Goal: Task Accomplishment & Management: Use online tool/utility

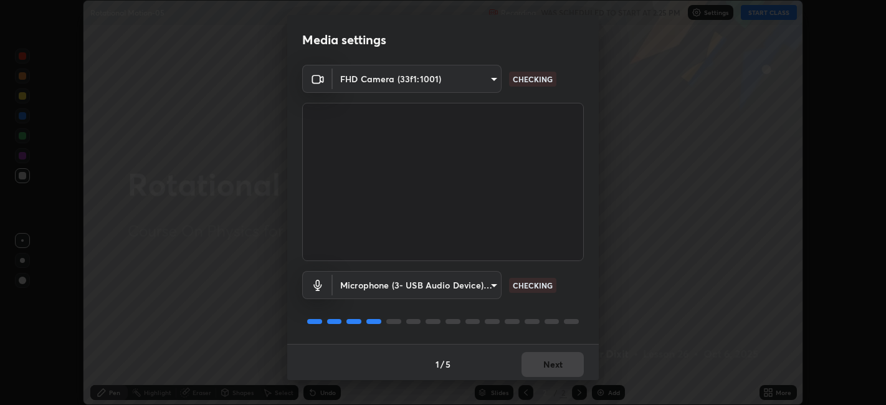
scroll to position [3, 0]
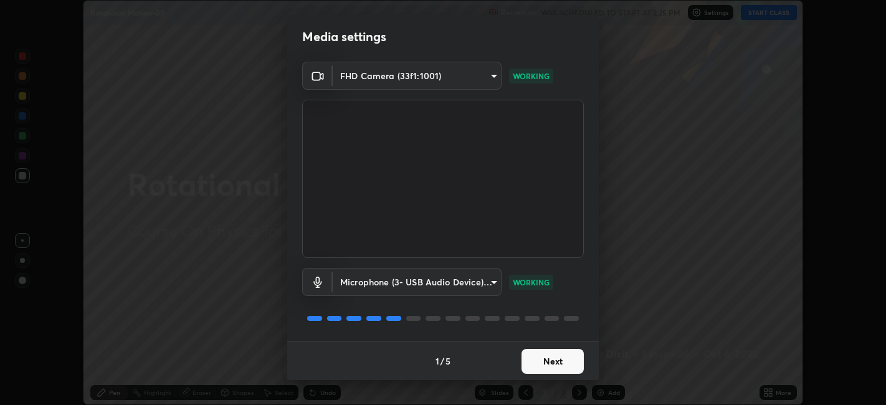
click at [558, 365] on button "Next" at bounding box center [553, 361] width 62 height 25
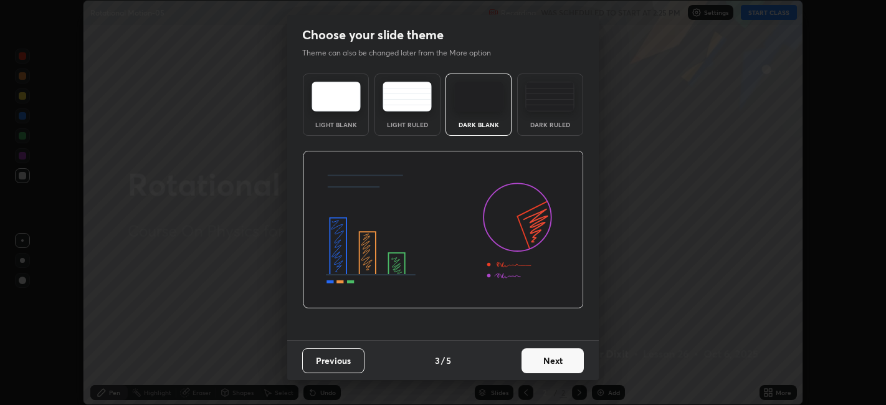
click at [564, 365] on button "Next" at bounding box center [553, 360] width 62 height 25
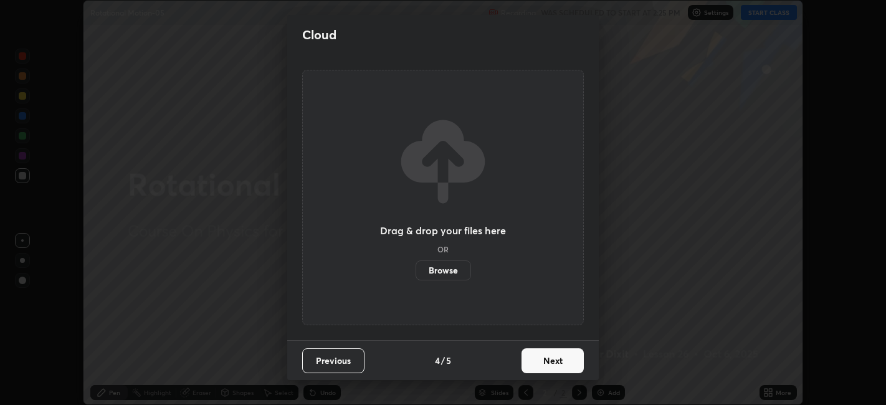
click at [566, 362] on button "Next" at bounding box center [553, 360] width 62 height 25
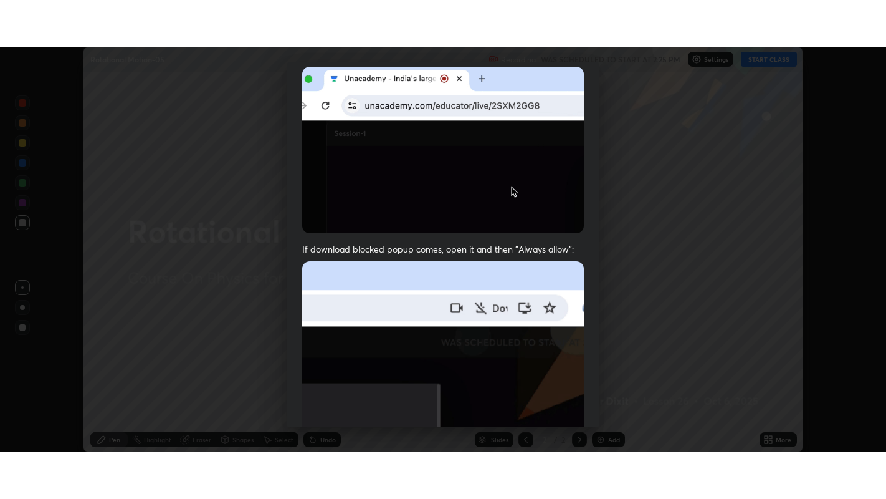
scroll to position [257, 0]
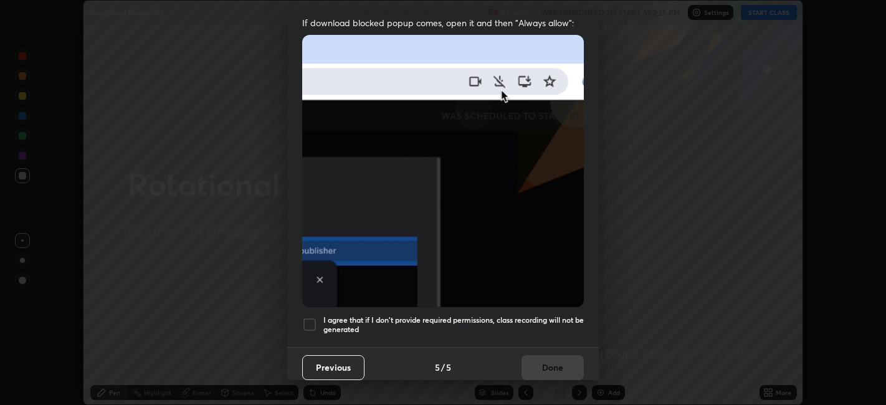
click at [561, 315] on h5 "I agree that if I don't provide required permissions, class recording will not …" at bounding box center [453, 324] width 261 height 19
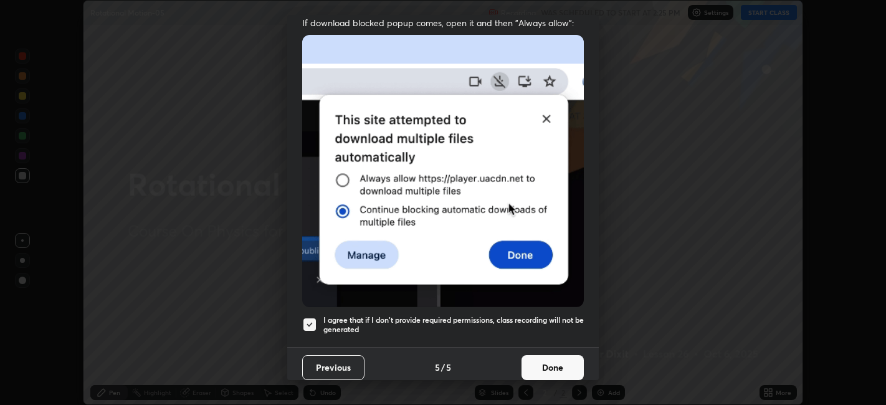
click at [560, 363] on button "Done" at bounding box center [553, 367] width 62 height 25
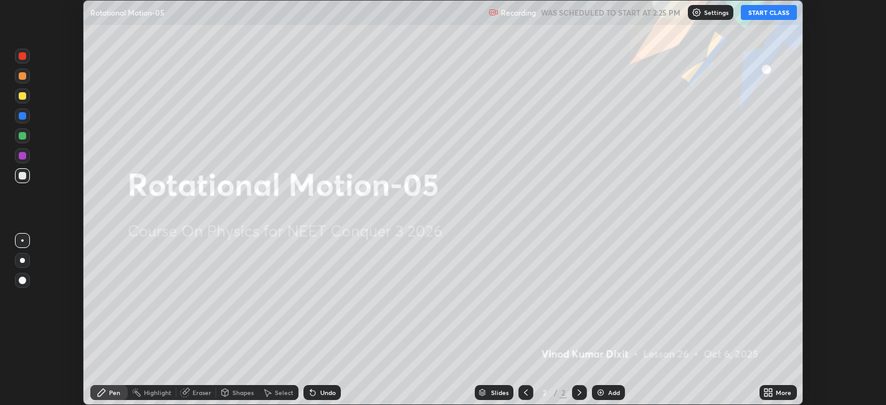
click at [773, 14] on button "START CLASS" at bounding box center [769, 12] width 56 height 15
click at [769, 391] on icon at bounding box center [769, 393] width 10 height 10
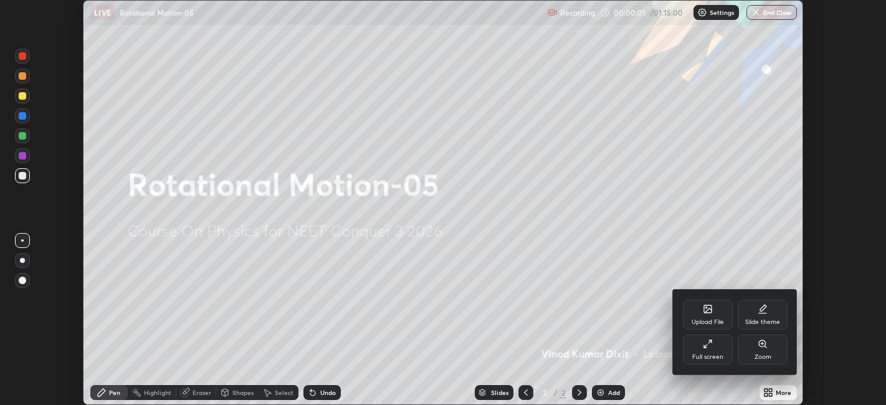
click at [720, 347] on div "Full screen" at bounding box center [708, 350] width 50 height 30
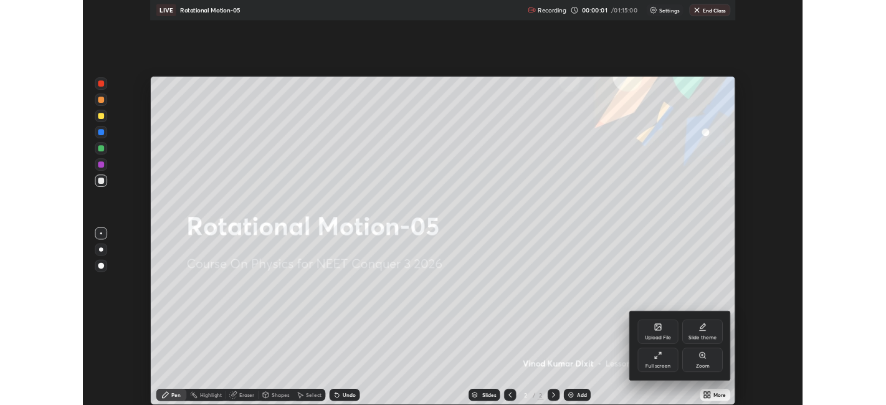
scroll to position [499, 886]
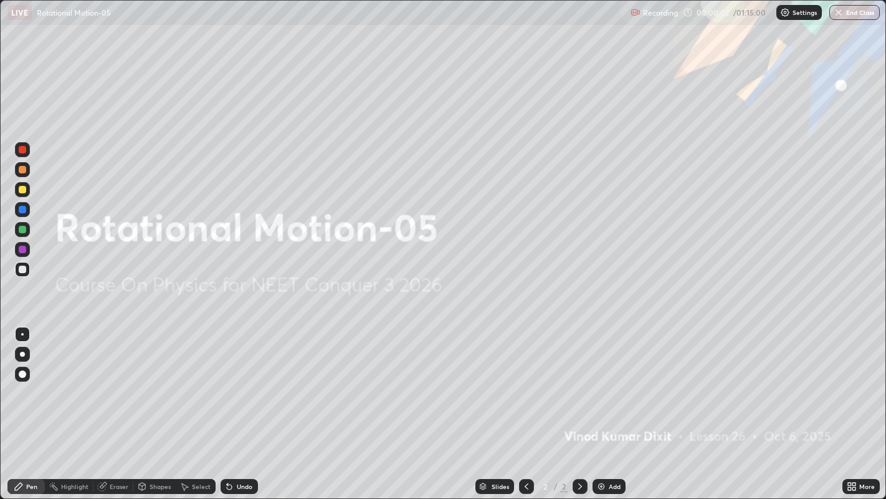
click at [615, 405] on div "Add" at bounding box center [615, 486] width 12 height 6
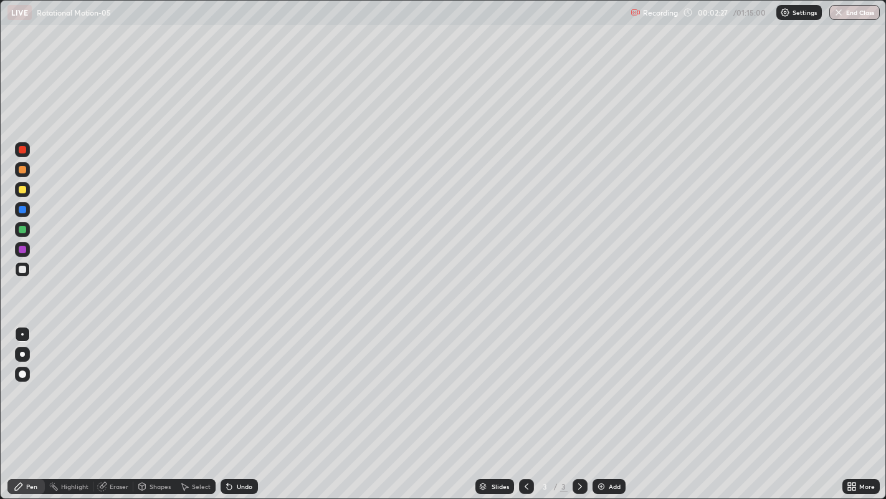
click at [26, 192] on div at bounding box center [22, 189] width 15 height 15
click at [158, 405] on div "Shapes" at bounding box center [160, 486] width 21 height 6
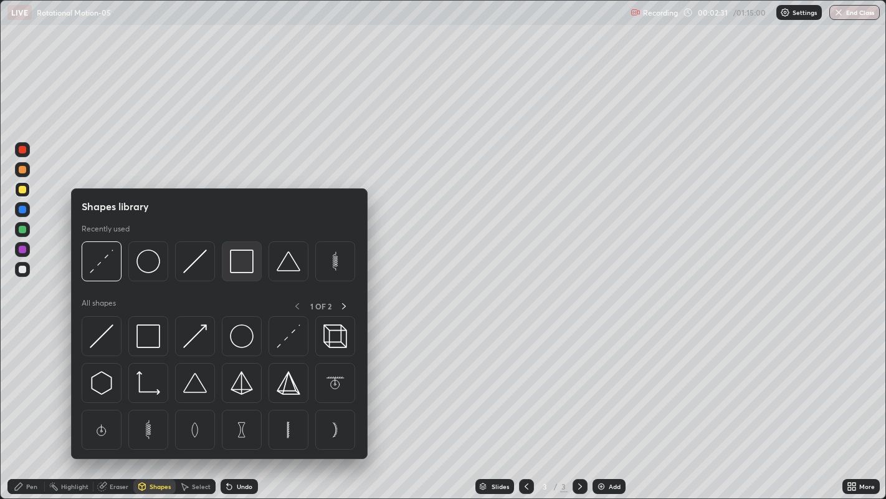
click at [244, 272] on img at bounding box center [242, 261] width 24 height 24
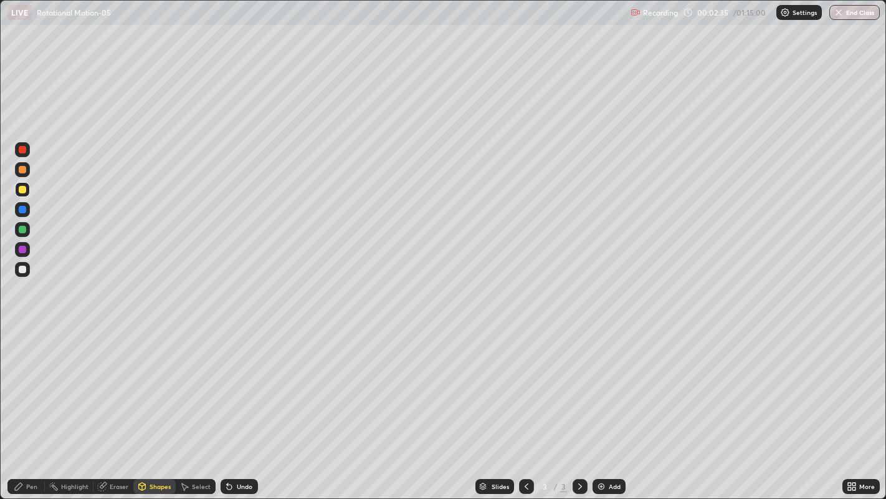
click at [162, 405] on div "Shapes" at bounding box center [160, 486] width 21 height 6
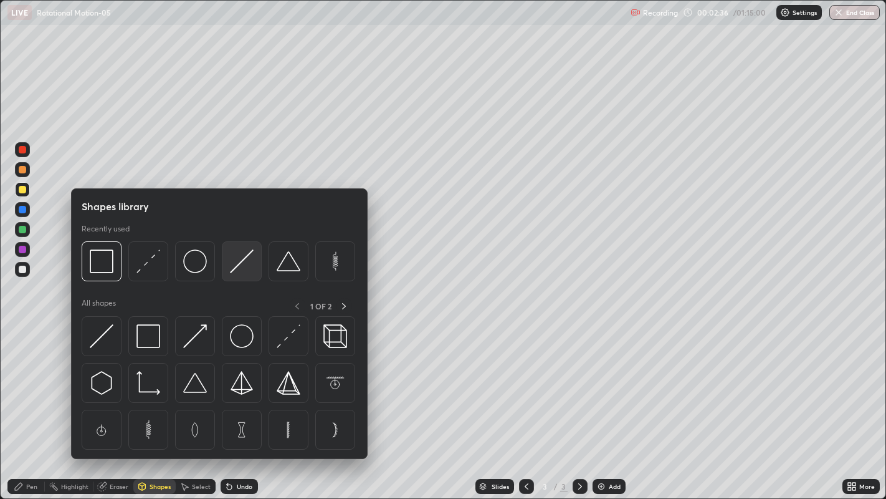
click at [240, 265] on img at bounding box center [242, 261] width 24 height 24
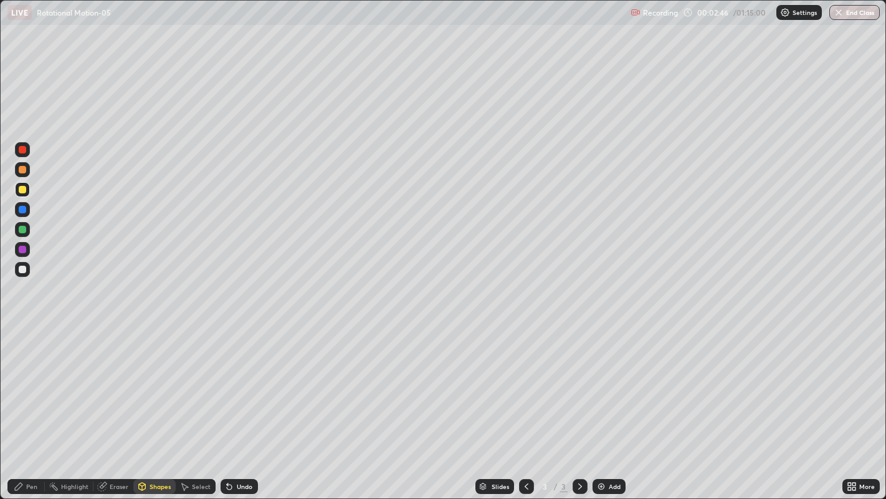
click at [30, 405] on div "Pen" at bounding box center [31, 486] width 11 height 6
click at [24, 271] on div at bounding box center [22, 269] width 7 height 7
click at [115, 405] on div "Eraser" at bounding box center [119, 486] width 19 height 6
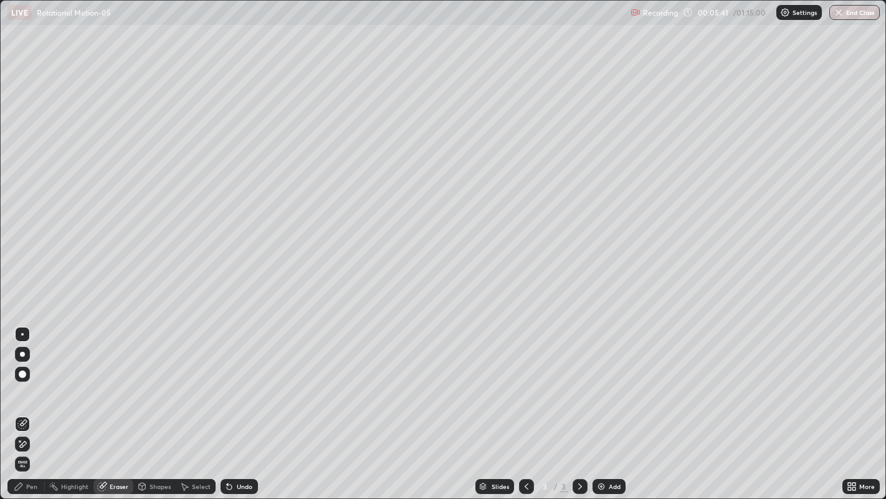
click at [32, 405] on div "Pen" at bounding box center [31, 486] width 11 height 6
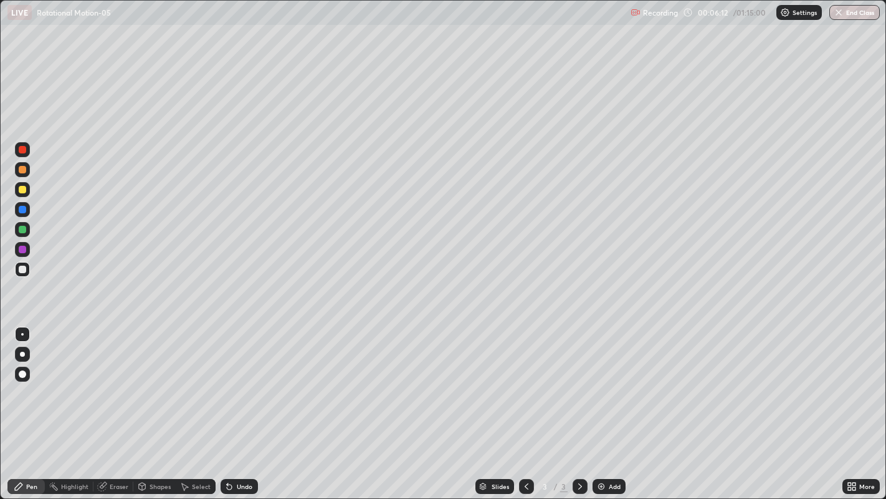
click at [20, 230] on div at bounding box center [22, 229] width 7 height 7
click at [609, 405] on div "Add" at bounding box center [615, 486] width 12 height 6
click at [23, 190] on div at bounding box center [22, 189] width 7 height 7
click at [525, 405] on icon at bounding box center [527, 486] width 10 height 10
click at [578, 405] on div at bounding box center [580, 486] width 15 height 15
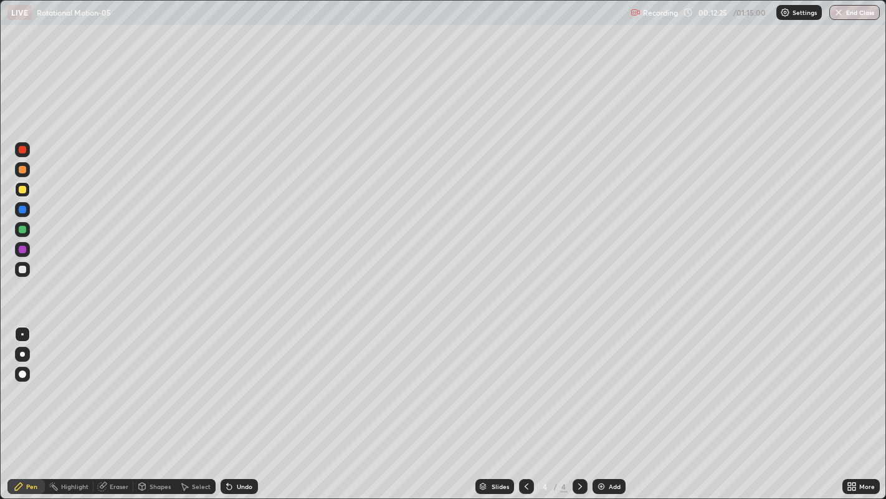
click at [526, 405] on icon at bounding box center [527, 486] width 10 height 10
click at [579, 405] on icon at bounding box center [580, 486] width 10 height 10
click at [613, 405] on div "Add" at bounding box center [615, 486] width 12 height 6
click at [158, 405] on div "Shapes" at bounding box center [160, 486] width 21 height 6
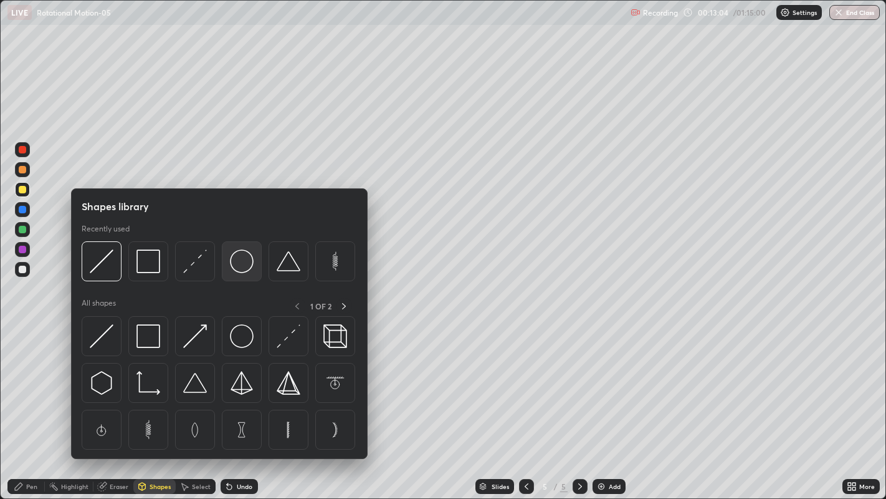
click at [243, 267] on img at bounding box center [242, 261] width 24 height 24
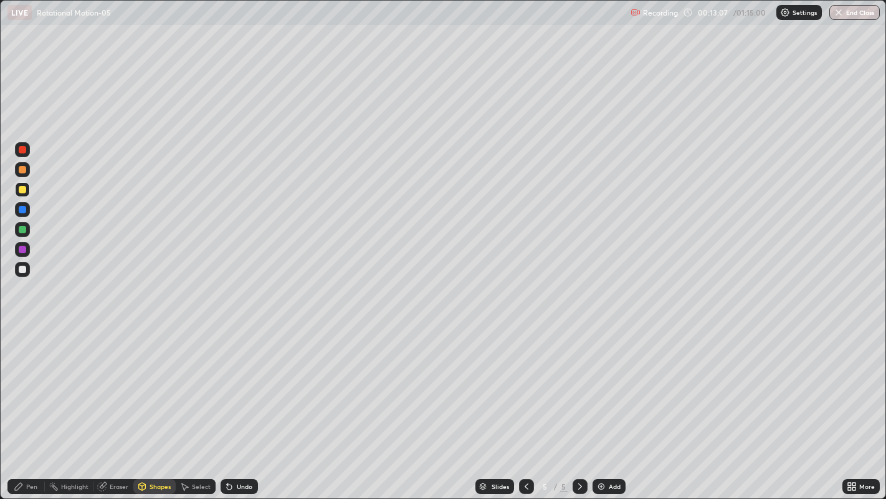
click at [158, 405] on div "Shapes" at bounding box center [160, 486] width 21 height 6
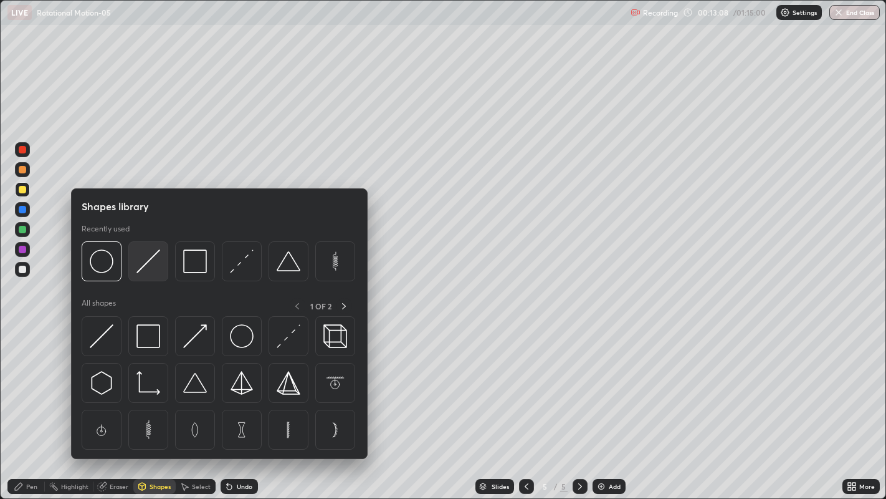
click at [159, 261] on img at bounding box center [149, 261] width 24 height 24
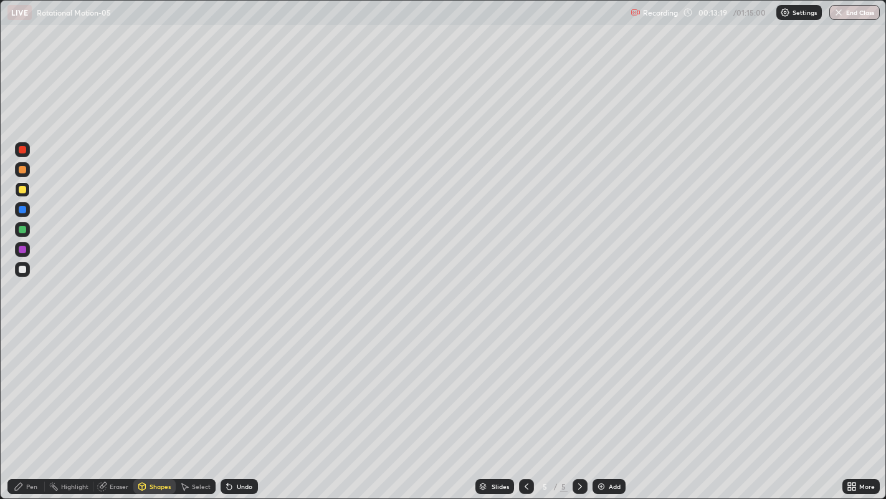
click at [29, 405] on div "Pen" at bounding box center [31, 486] width 11 height 6
click at [26, 270] on div at bounding box center [22, 269] width 7 height 7
click at [29, 234] on div at bounding box center [22, 229] width 15 height 15
click at [616, 405] on div "Add" at bounding box center [615, 486] width 12 height 6
click at [22, 189] on div at bounding box center [22, 189] width 7 height 7
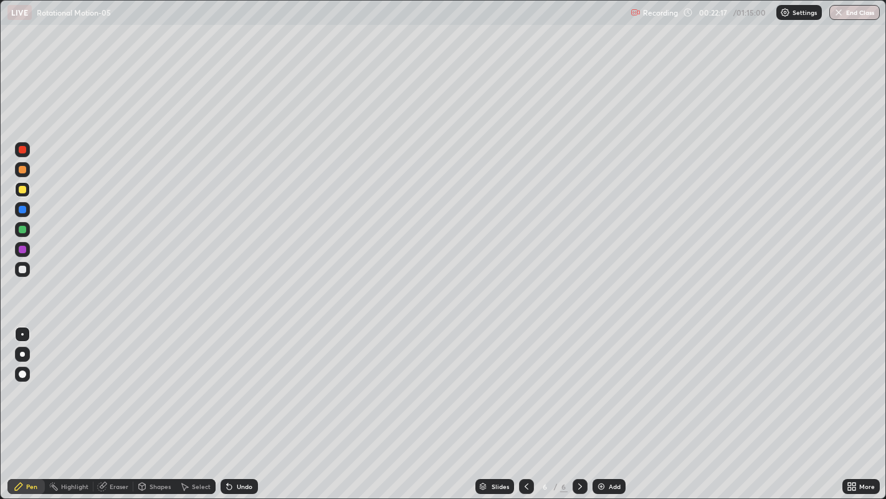
click at [23, 231] on div at bounding box center [22, 229] width 7 height 7
click at [610, 405] on div "Add" at bounding box center [615, 486] width 12 height 6
click at [156, 405] on div "Shapes" at bounding box center [160, 486] width 21 height 6
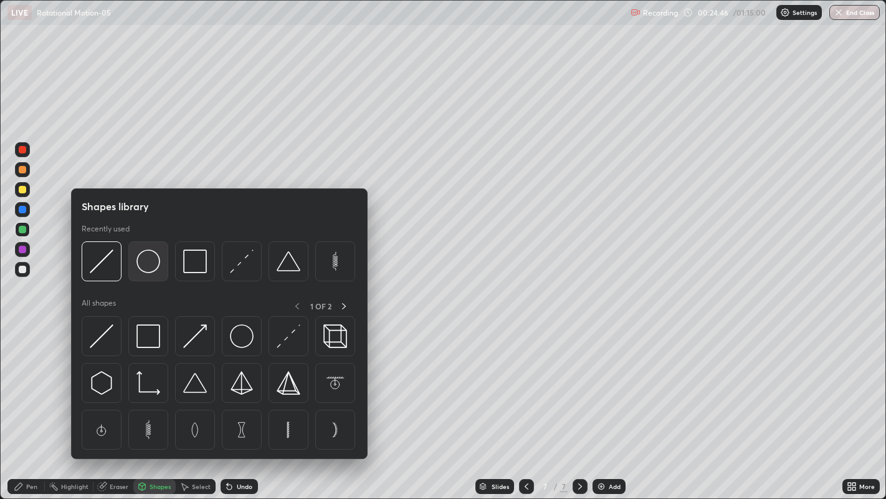
click at [151, 269] on img at bounding box center [149, 261] width 24 height 24
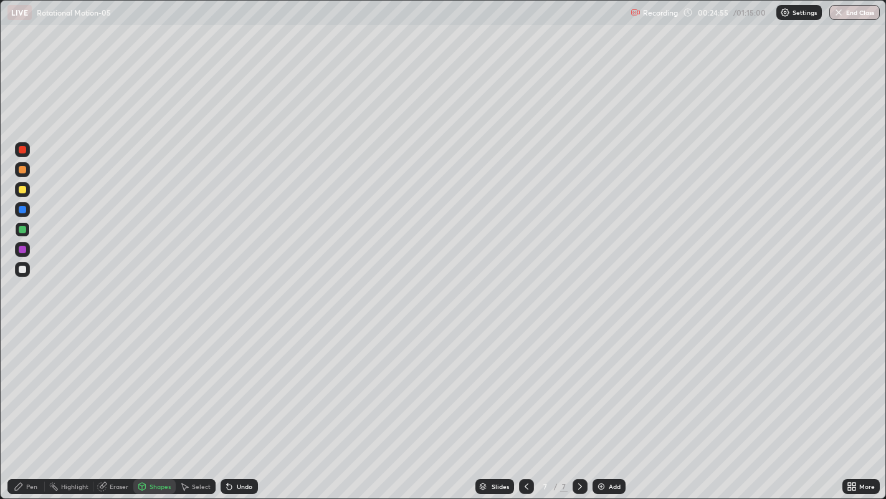
click at [30, 405] on div "Pen" at bounding box center [31, 486] width 11 height 6
click at [528, 405] on icon at bounding box center [527, 486] width 10 height 10
click at [578, 405] on icon at bounding box center [580, 486] width 10 height 10
click at [525, 405] on icon at bounding box center [527, 486] width 10 height 10
click at [578, 405] on icon at bounding box center [580, 486] width 10 height 10
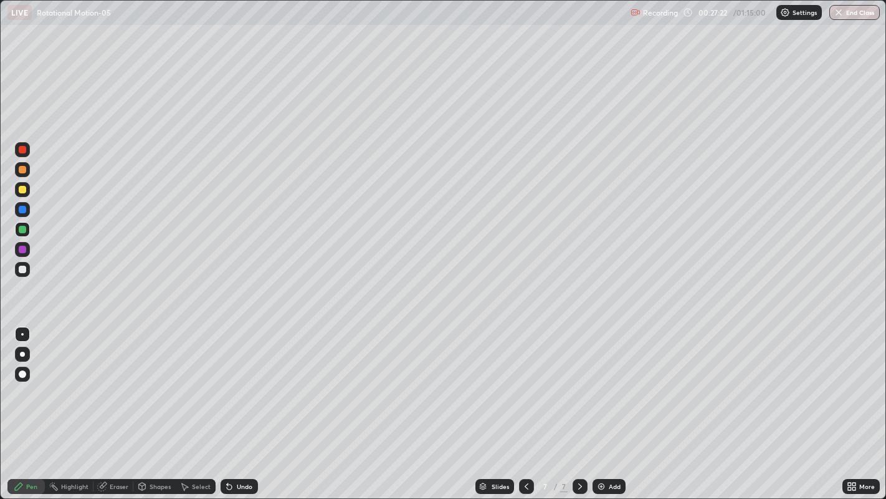
click at [22, 192] on div at bounding box center [22, 189] width 7 height 7
click at [605, 405] on div "Add" at bounding box center [609, 486] width 33 height 15
click at [162, 405] on div "Shapes" at bounding box center [160, 486] width 21 height 6
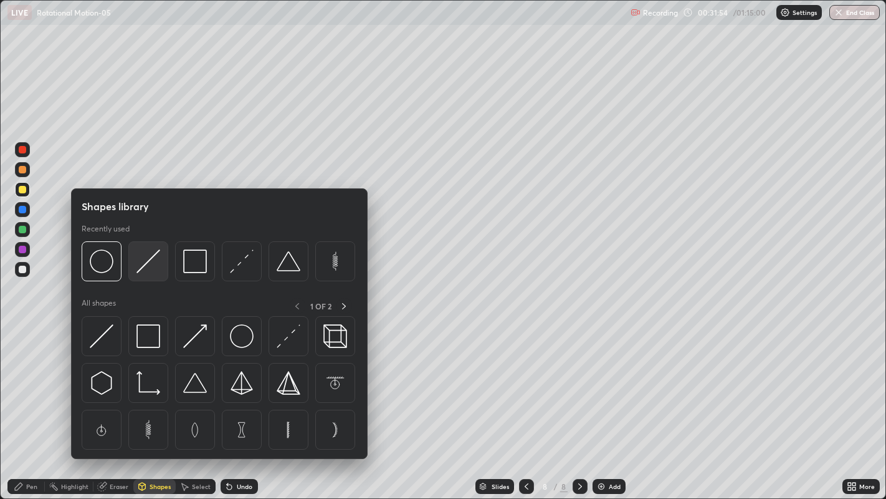
click at [150, 261] on img at bounding box center [149, 261] width 24 height 24
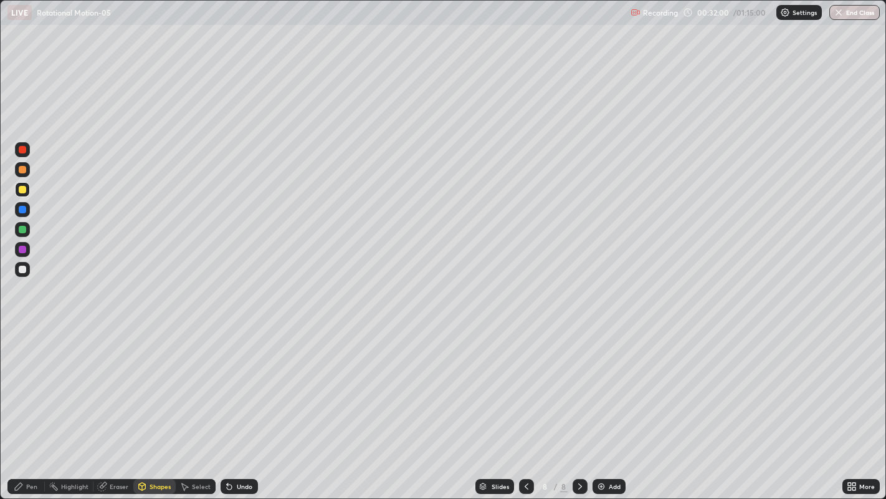
click at [158, 405] on div "Shapes" at bounding box center [160, 486] width 21 height 6
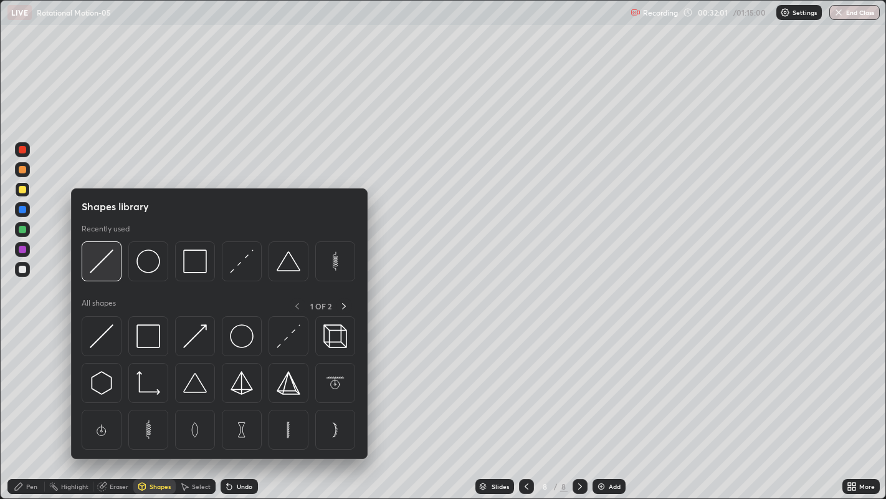
click at [106, 268] on img at bounding box center [102, 261] width 24 height 24
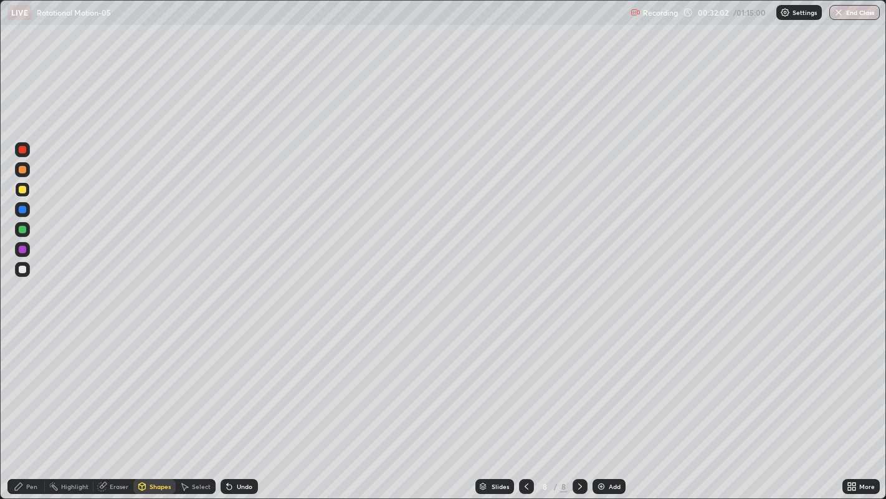
click at [23, 229] on div at bounding box center [22, 229] width 7 height 7
click at [32, 405] on div "Pen" at bounding box center [31, 486] width 11 height 6
click at [158, 405] on div "Shapes" at bounding box center [160, 486] width 21 height 6
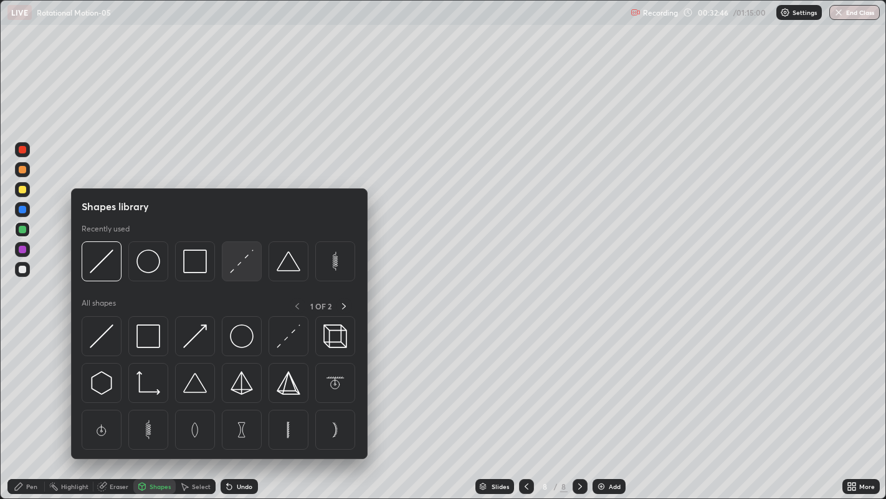
click at [231, 271] on img at bounding box center [242, 261] width 24 height 24
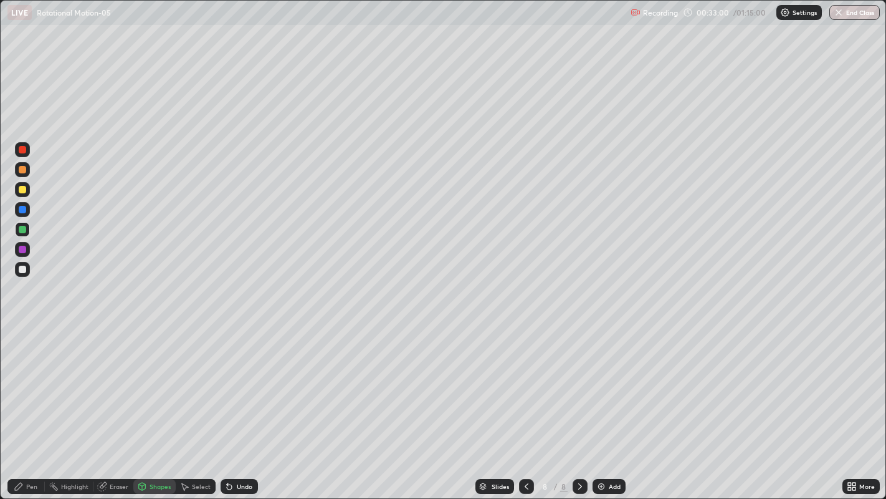
click at [25, 405] on div "Pen" at bounding box center [25, 486] width 37 height 15
click at [22, 191] on div at bounding box center [22, 189] width 7 height 7
click at [23, 231] on div at bounding box center [22, 229] width 7 height 7
click at [615, 405] on div "Add" at bounding box center [615, 486] width 12 height 6
click at [115, 405] on div "Eraser" at bounding box center [119, 486] width 19 height 6
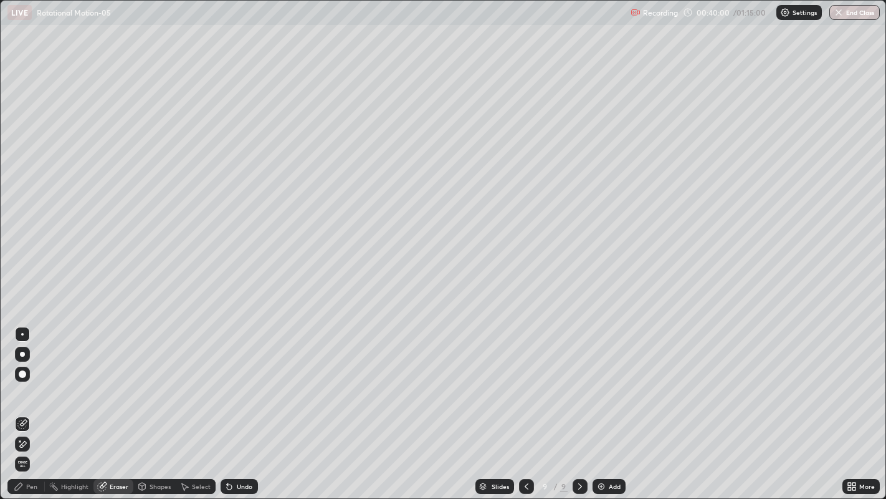
click at [37, 405] on div "Pen" at bounding box center [25, 486] width 37 height 15
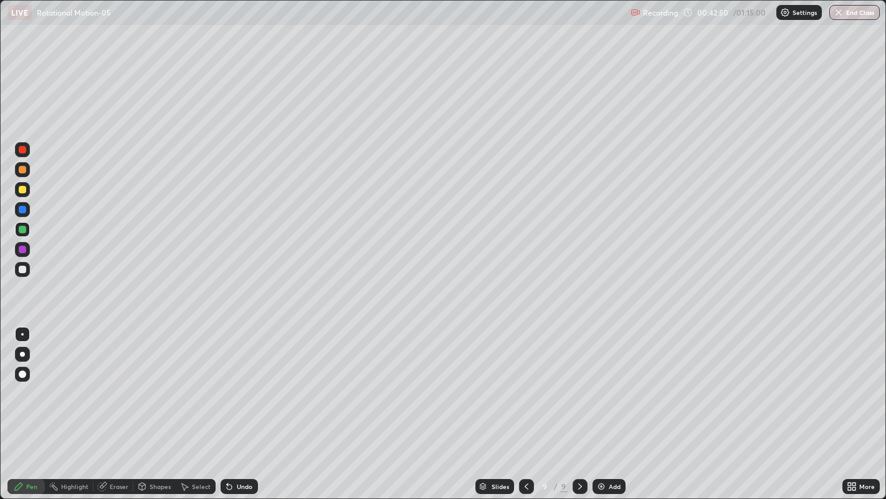
click at [22, 190] on div at bounding box center [22, 189] width 7 height 7
click at [610, 405] on div "Add" at bounding box center [615, 486] width 12 height 6
click at [115, 405] on div "Eraser" at bounding box center [119, 486] width 19 height 6
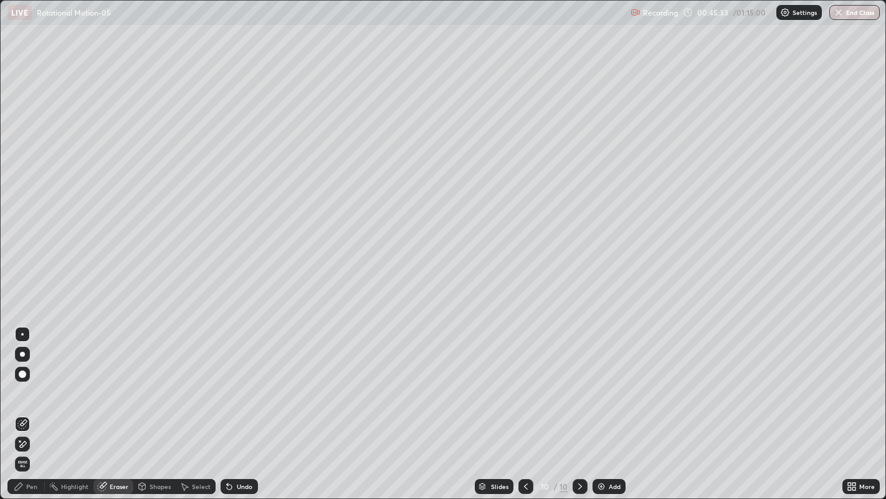
click at [29, 405] on div "Pen" at bounding box center [31, 486] width 11 height 6
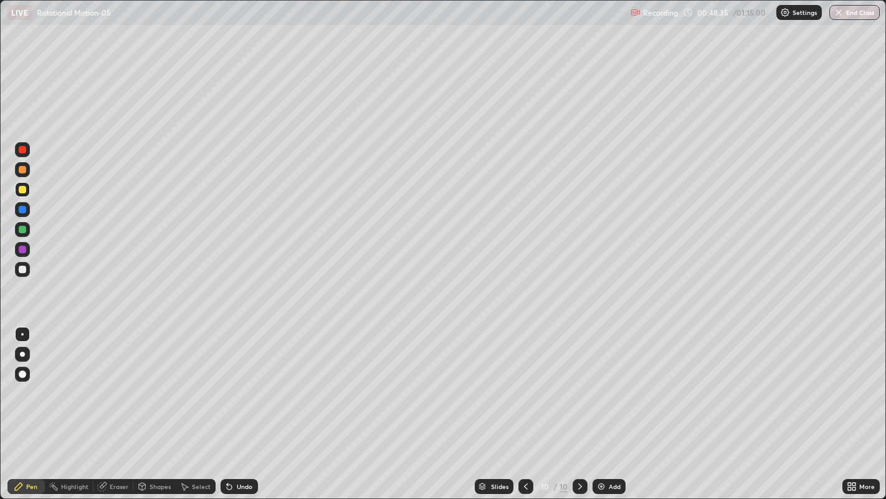
click at [617, 405] on div "Add" at bounding box center [615, 486] width 12 height 6
click at [23, 229] on div at bounding box center [22, 229] width 7 height 7
click at [618, 405] on div "Add" at bounding box center [615, 486] width 12 height 6
click at [123, 405] on div "Eraser" at bounding box center [119, 486] width 19 height 6
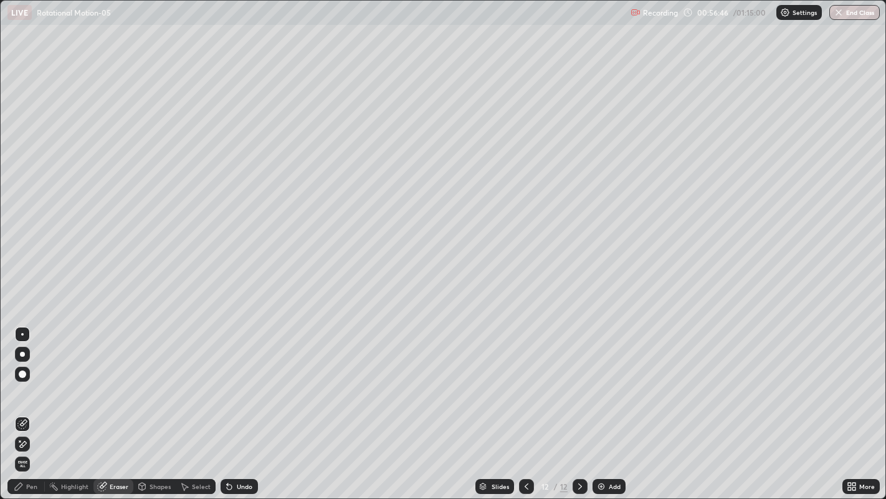
click at [28, 405] on div "Pen" at bounding box center [25, 486] width 37 height 15
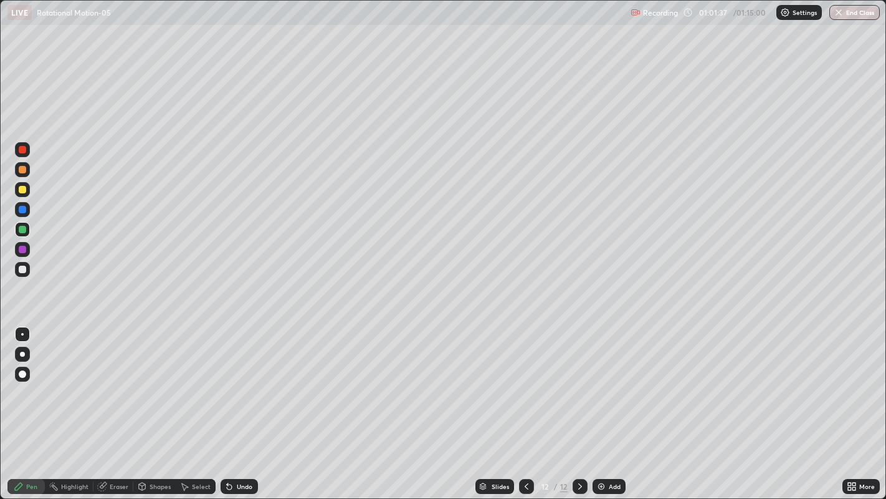
click at [613, 405] on div "Add" at bounding box center [615, 486] width 12 height 6
click at [23, 189] on div at bounding box center [22, 189] width 7 height 7
click at [525, 405] on icon at bounding box center [527, 486] width 10 height 10
click at [579, 405] on icon at bounding box center [580, 486] width 10 height 10
click at [524, 405] on icon at bounding box center [527, 486] width 10 height 10
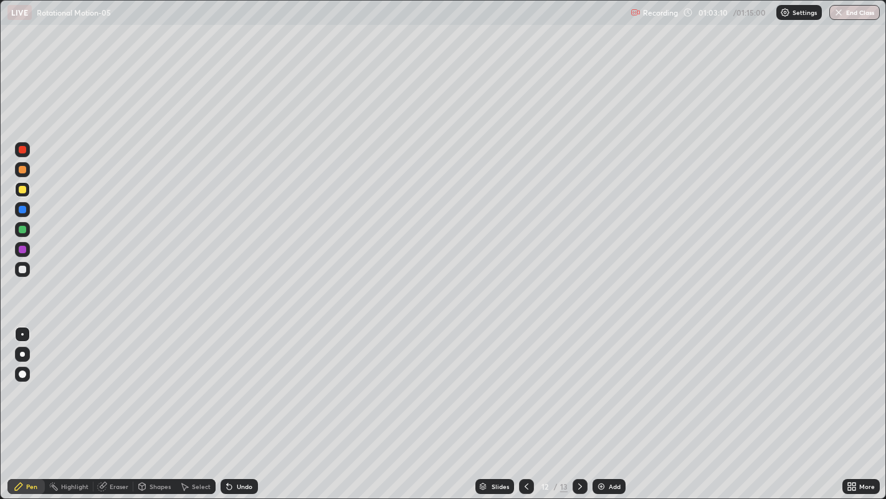
click at [580, 405] on icon at bounding box center [580, 486] width 10 height 10
click at [524, 405] on icon at bounding box center [527, 486] width 10 height 10
click at [578, 405] on icon at bounding box center [580, 486] width 4 height 6
click at [611, 405] on div "Add" at bounding box center [615, 486] width 12 height 6
click at [23, 229] on div at bounding box center [22, 229] width 7 height 7
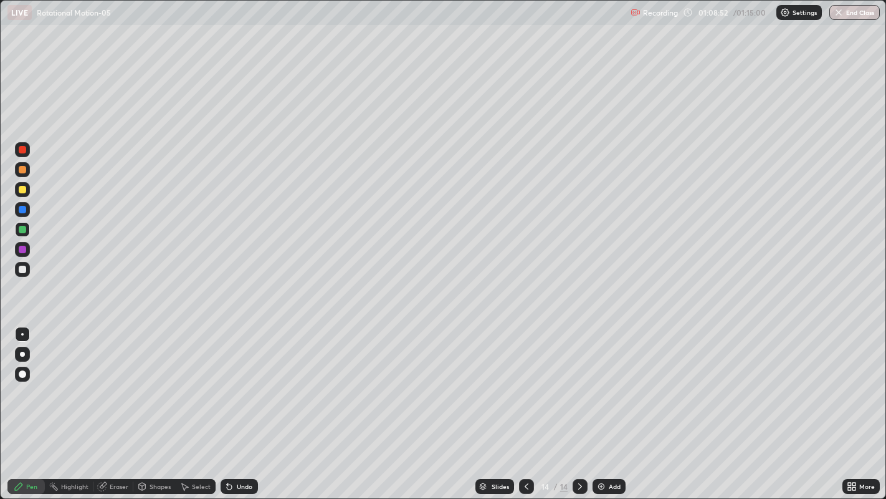
click at [22, 190] on div at bounding box center [22, 189] width 7 height 7
click at [121, 405] on div "Eraser" at bounding box center [119, 486] width 19 height 6
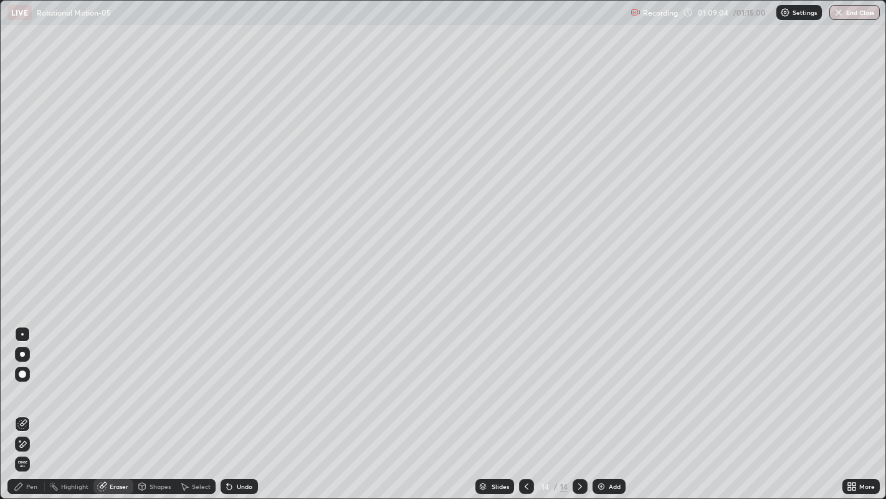
click at [34, 405] on div "Pen" at bounding box center [31, 486] width 11 height 6
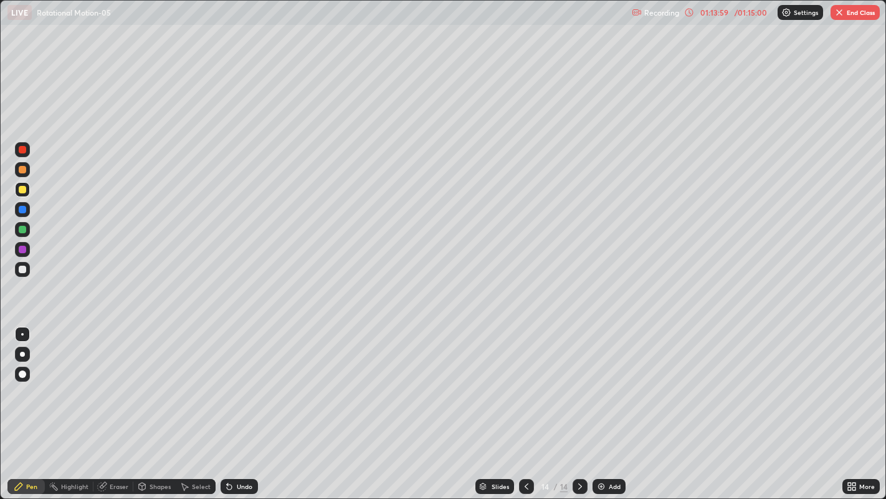
click at [861, 16] on button "End Class" at bounding box center [855, 12] width 49 height 15
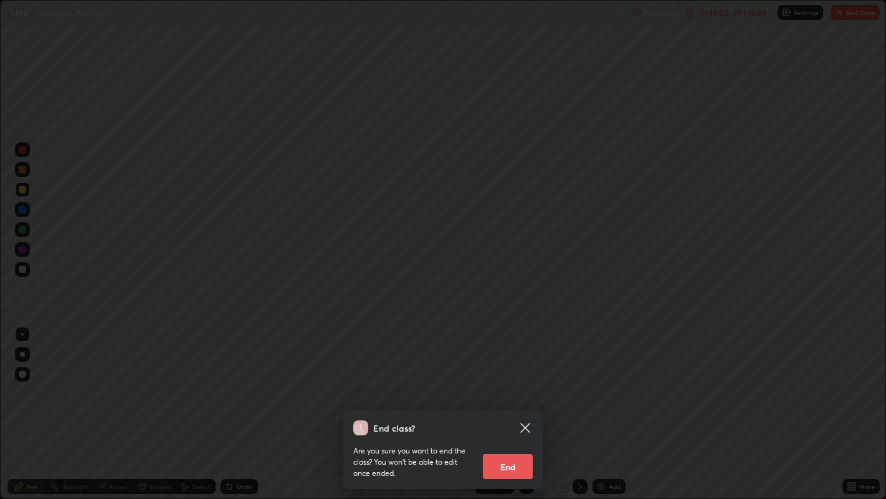
click at [520, 405] on button "End" at bounding box center [508, 466] width 50 height 25
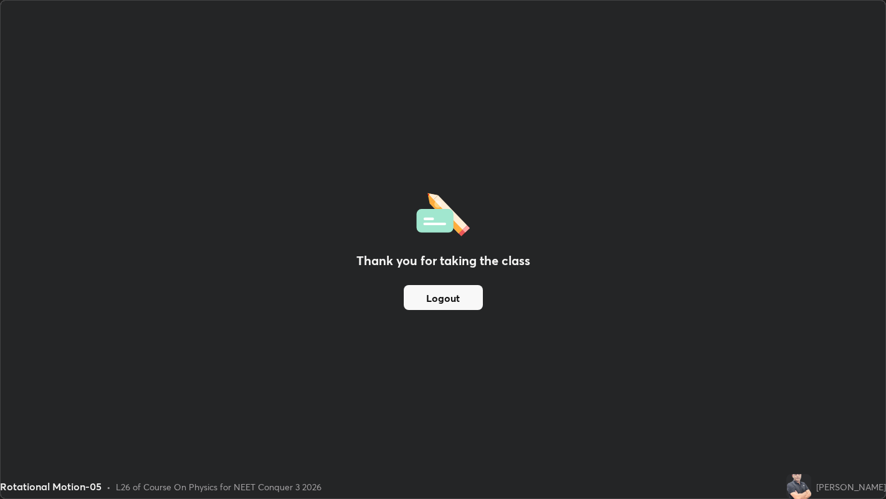
click at [457, 296] on button "Logout" at bounding box center [443, 297] width 79 height 25
click at [440, 300] on button "Logout" at bounding box center [443, 297] width 79 height 25
click at [439, 298] on button "Logout" at bounding box center [443, 297] width 79 height 25
click at [439, 299] on button "Logout" at bounding box center [443, 297] width 79 height 25
click at [67, 258] on div "Thank you for taking the class Logout" at bounding box center [443, 249] width 885 height 497
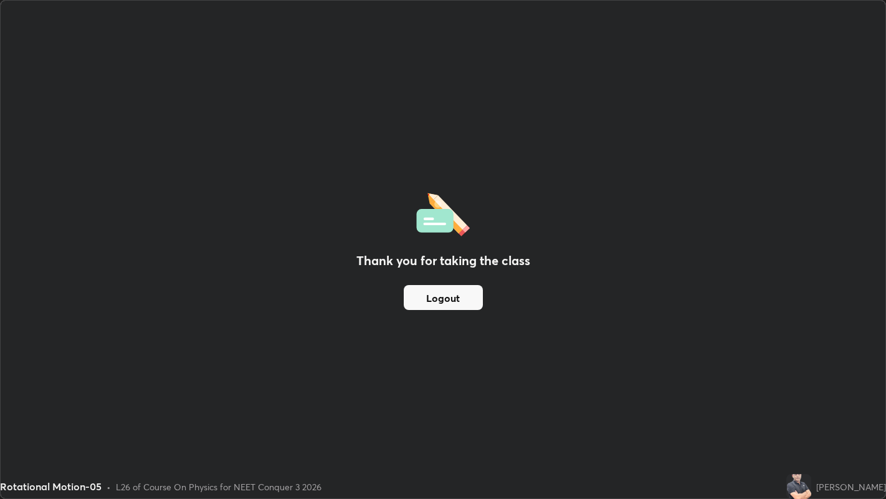
click at [75, 252] on div "Thank you for taking the class Logout" at bounding box center [443, 249] width 885 height 497
click at [75, 254] on div "Thank you for taking the class Logout" at bounding box center [443, 249] width 885 height 497
click at [462, 304] on button "Logout" at bounding box center [443, 297] width 79 height 25
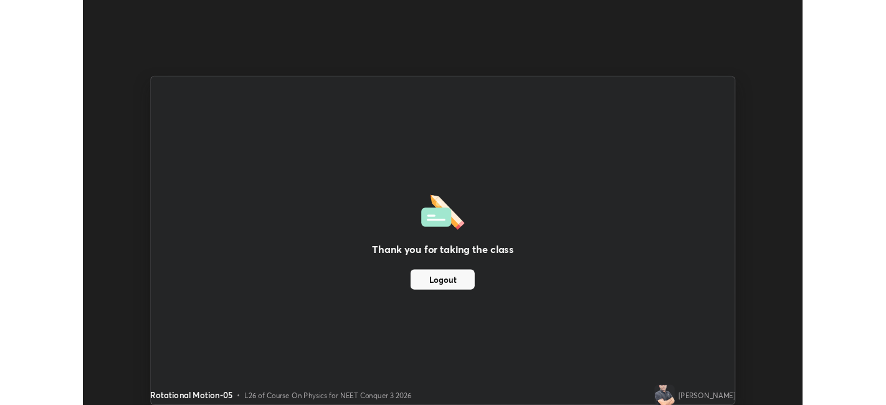
scroll to position [61925, 61443]
